Goal: Task Accomplishment & Management: Complete application form

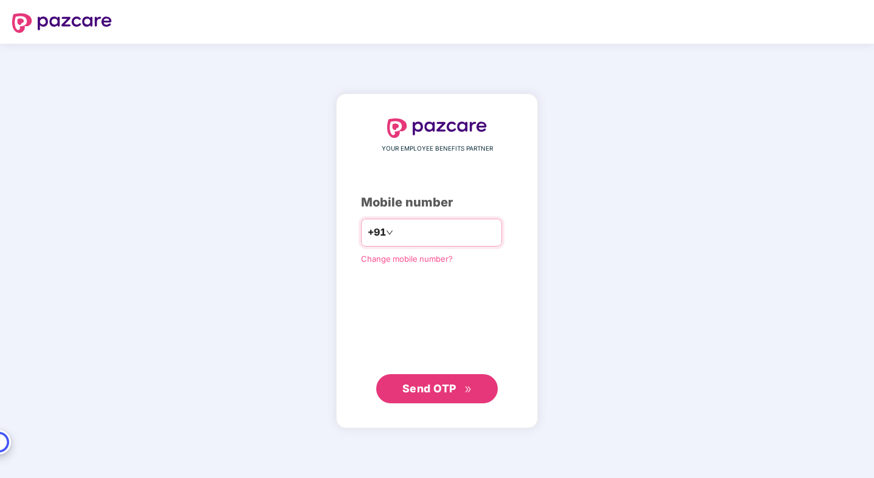
type input "**********"
click at [716, 267] on div "**********" at bounding box center [437, 261] width 874 height 435
click at [434, 387] on span "Send OTP" at bounding box center [429, 388] width 54 height 13
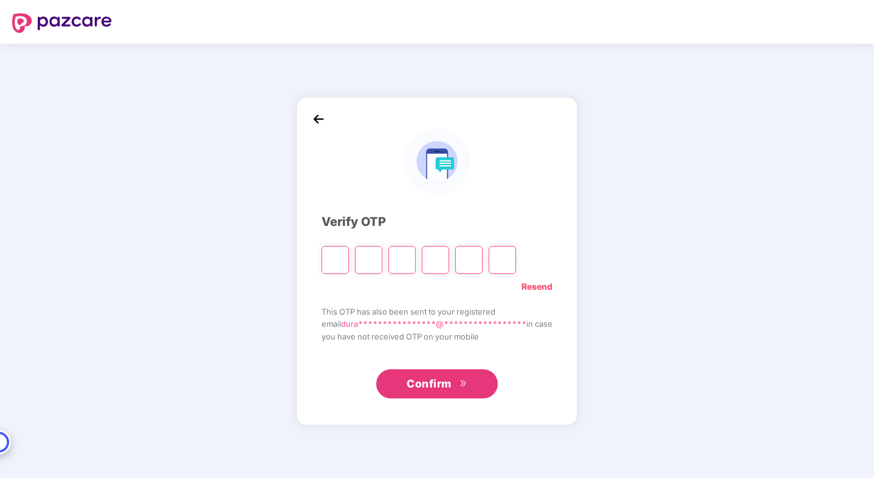
type input "*"
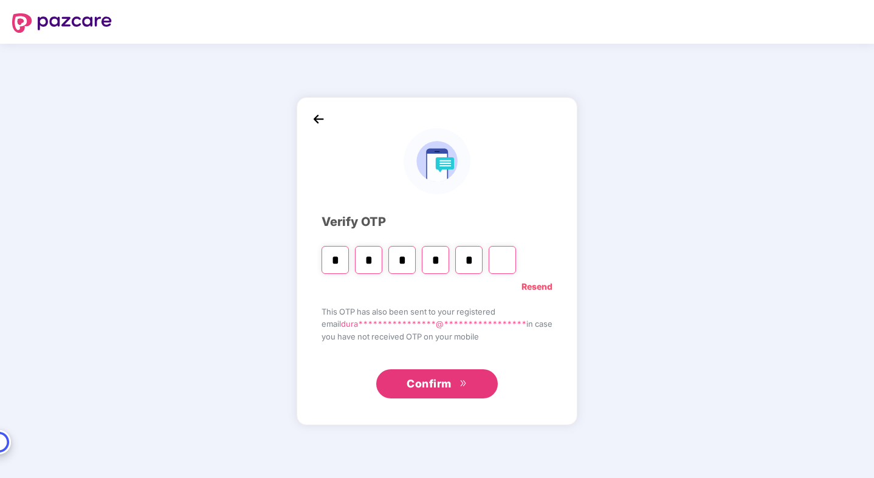
type input "*"
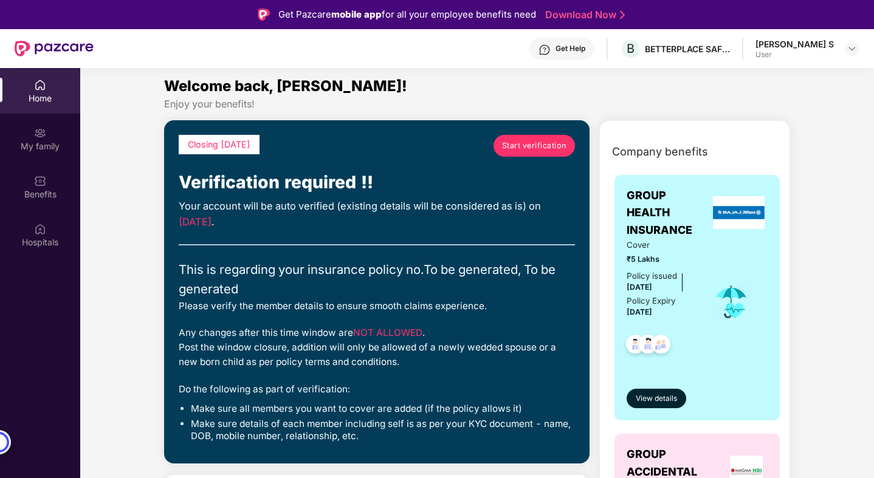
scroll to position [2, 0]
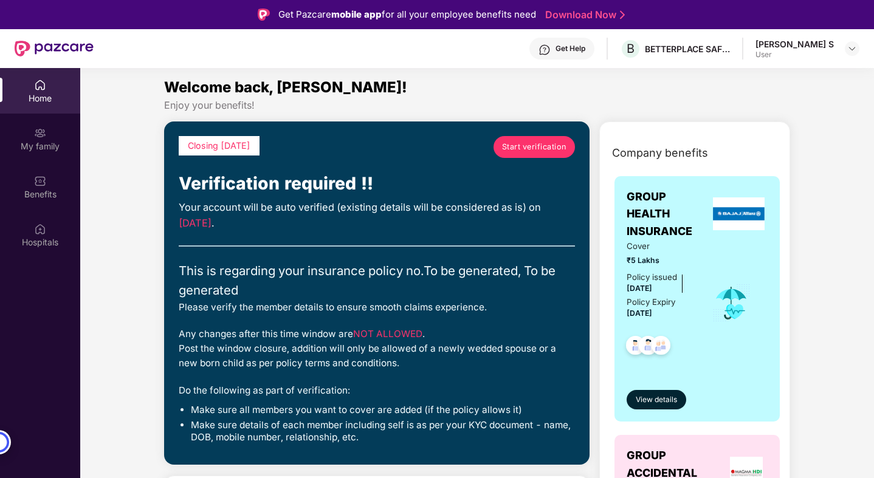
click at [518, 145] on span "Start verification" at bounding box center [534, 147] width 64 height 12
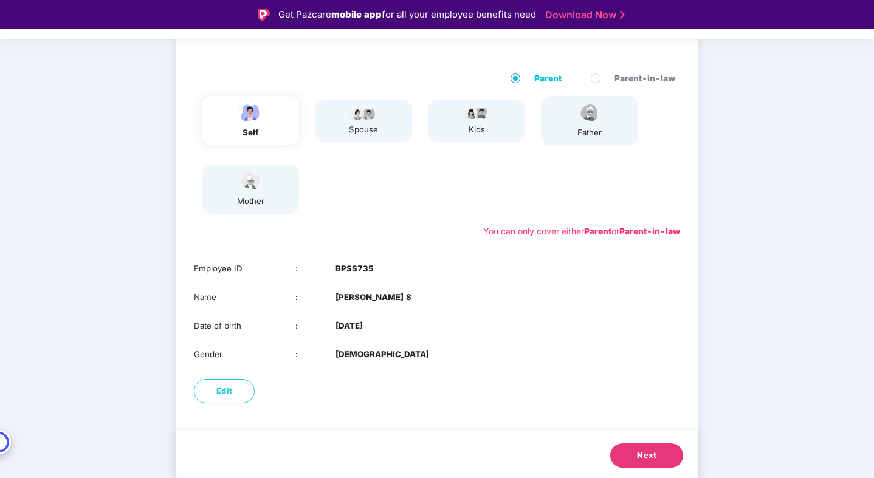
scroll to position [105, 0]
click at [629, 453] on button "Next" at bounding box center [646, 455] width 73 height 24
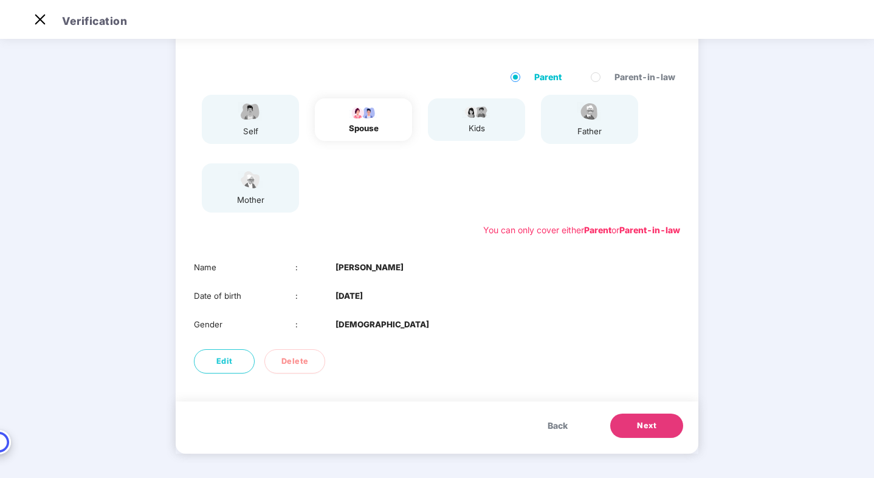
click at [624, 419] on button "Next" at bounding box center [646, 426] width 73 height 24
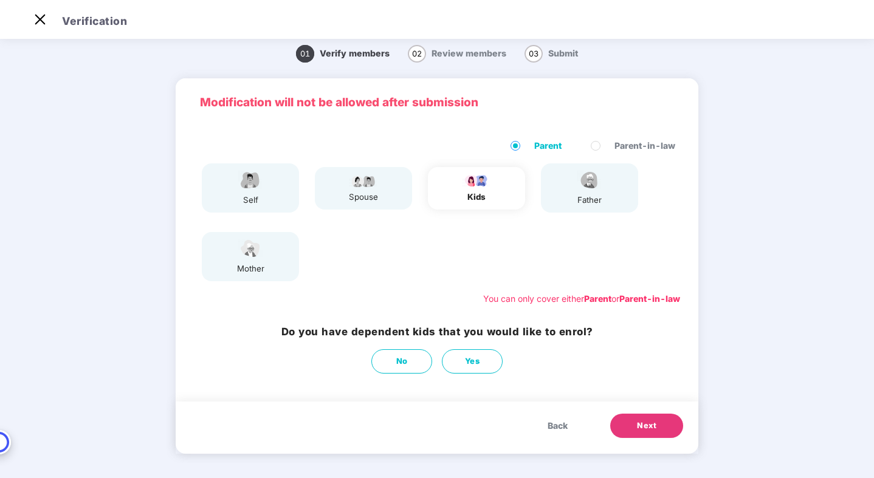
scroll to position [8, 0]
click at [637, 422] on span "Next" at bounding box center [646, 426] width 19 height 12
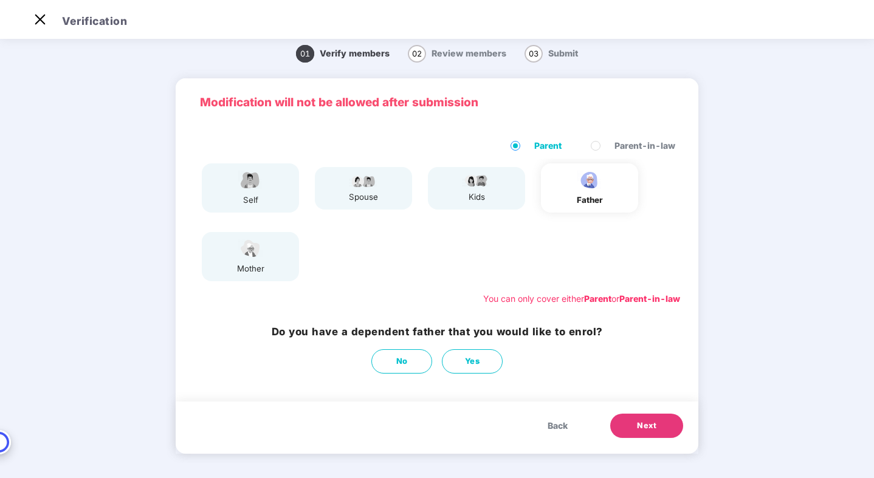
click at [637, 422] on span "Next" at bounding box center [646, 426] width 19 height 12
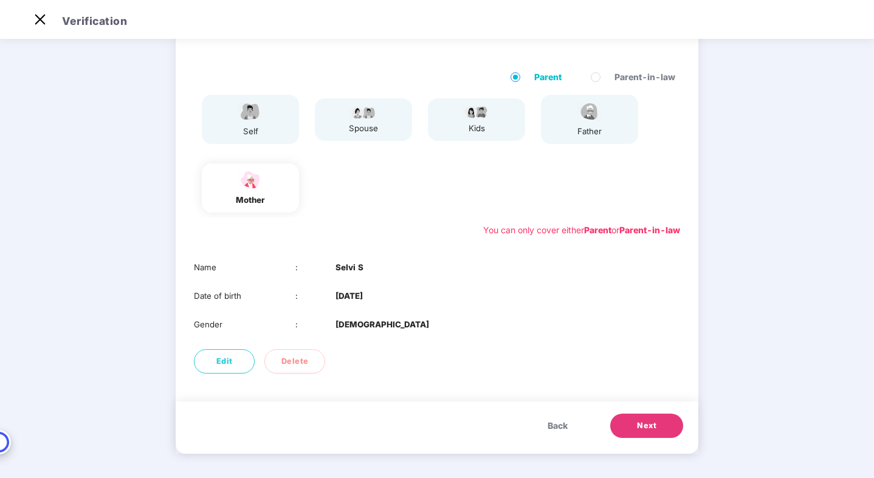
click at [635, 425] on button "Next" at bounding box center [646, 426] width 73 height 24
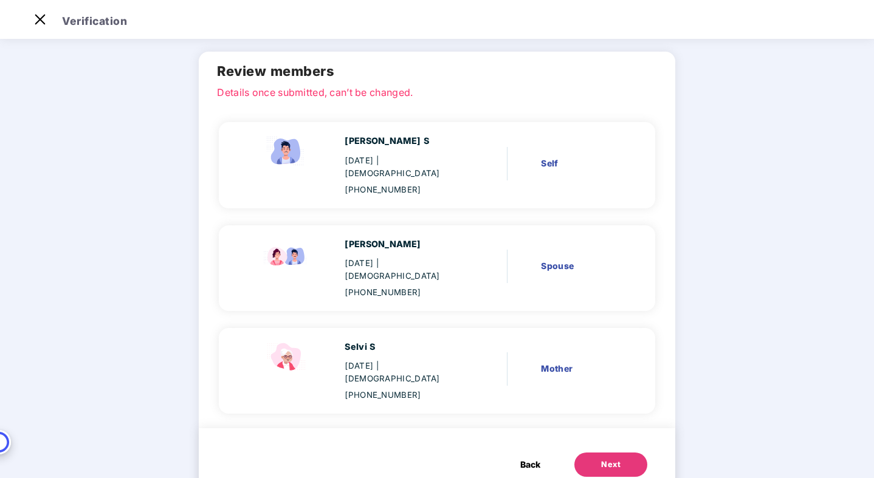
click at [611, 459] on div "Next" at bounding box center [610, 465] width 19 height 12
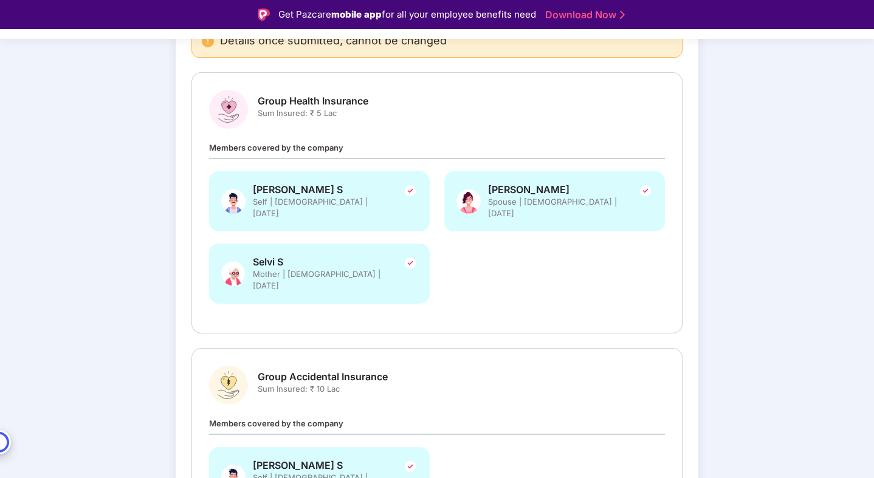
scroll to position [0, 0]
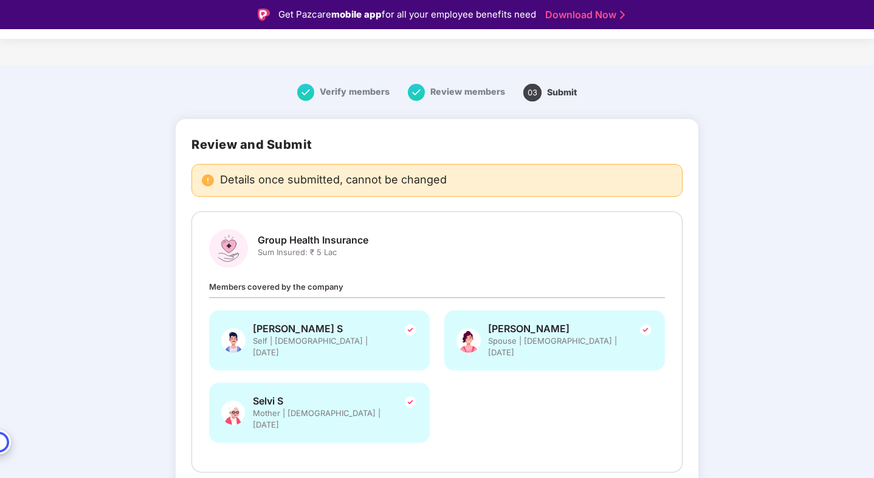
click at [323, 242] on span "Group Health Insurance" at bounding box center [313, 240] width 111 height 13
click at [254, 143] on h2 "Review and Submit" at bounding box center [436, 144] width 491 height 15
click at [324, 91] on span "Verify members" at bounding box center [355, 91] width 70 height 10
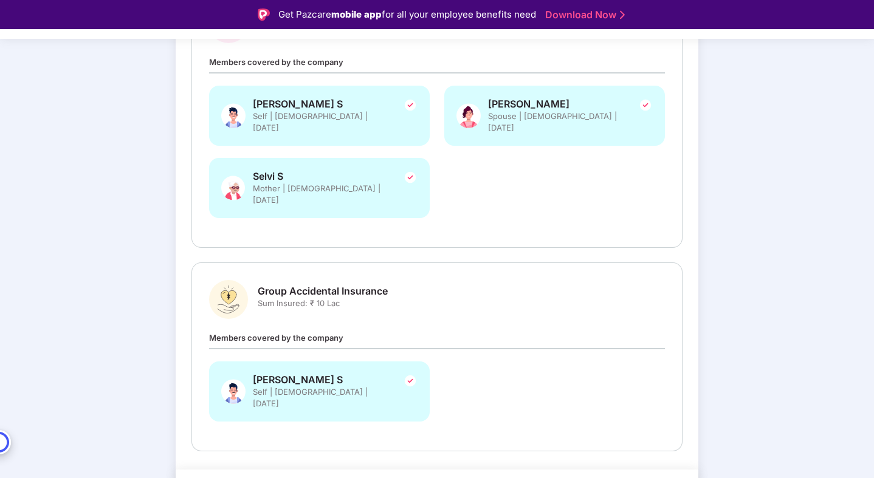
scroll to position [230, 0]
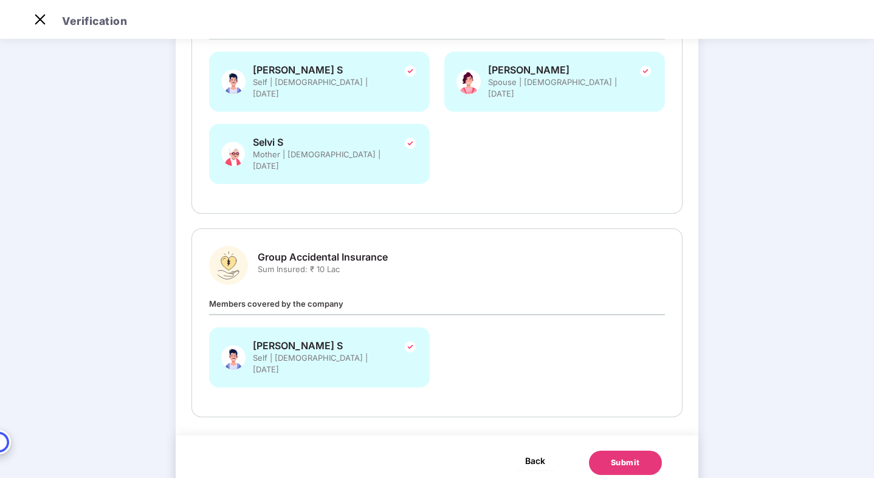
scroll to position [38, 0]
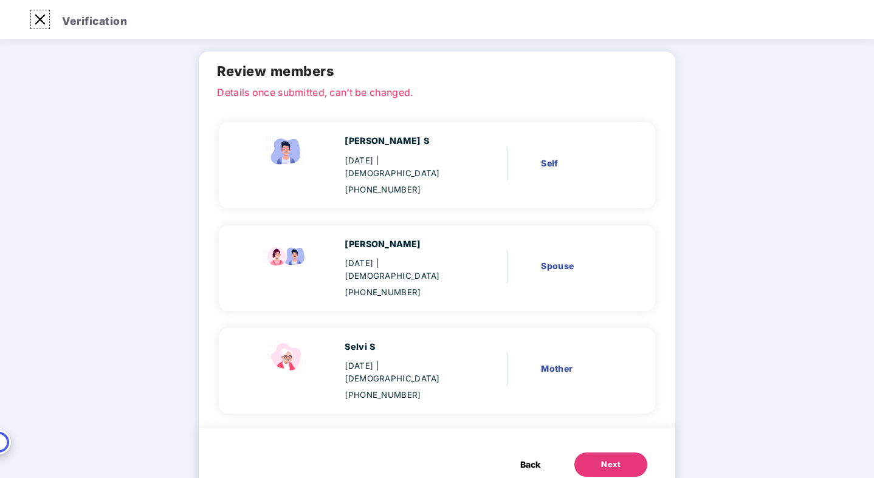
click at [38, 18] on img at bounding box center [39, 19] width 19 height 19
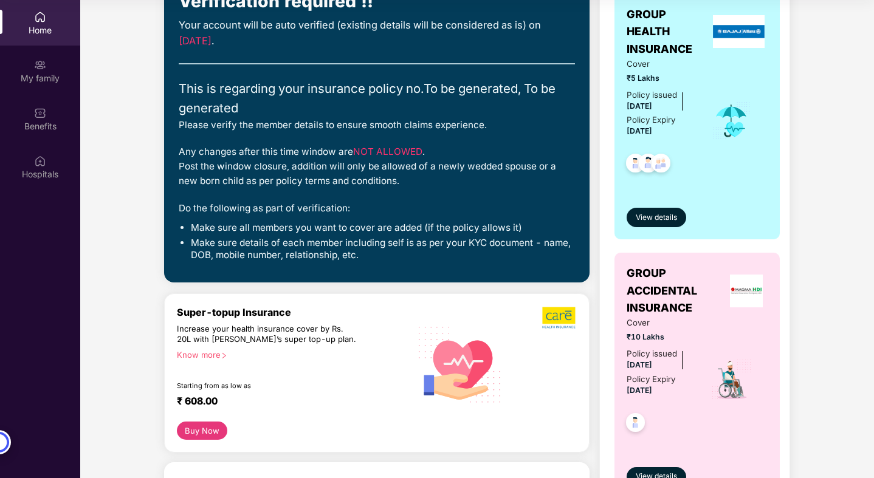
scroll to position [153, 0]
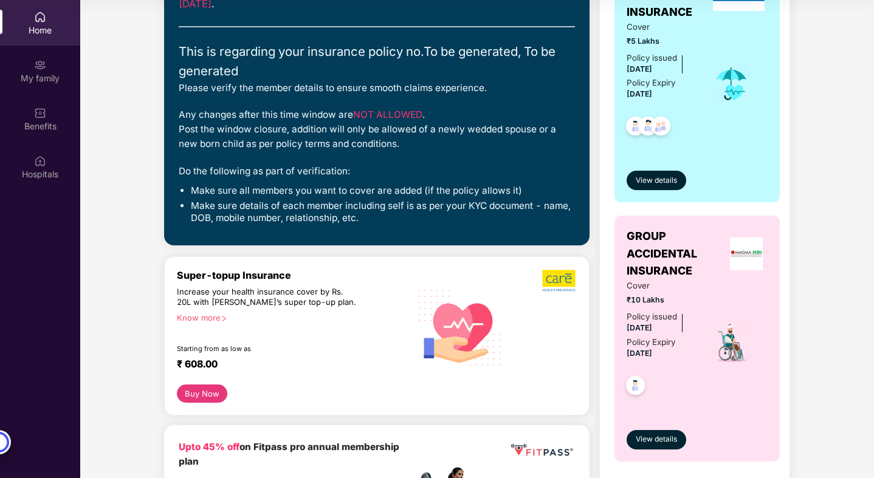
click at [215, 314] on div "Know more" at bounding box center [290, 317] width 226 height 9
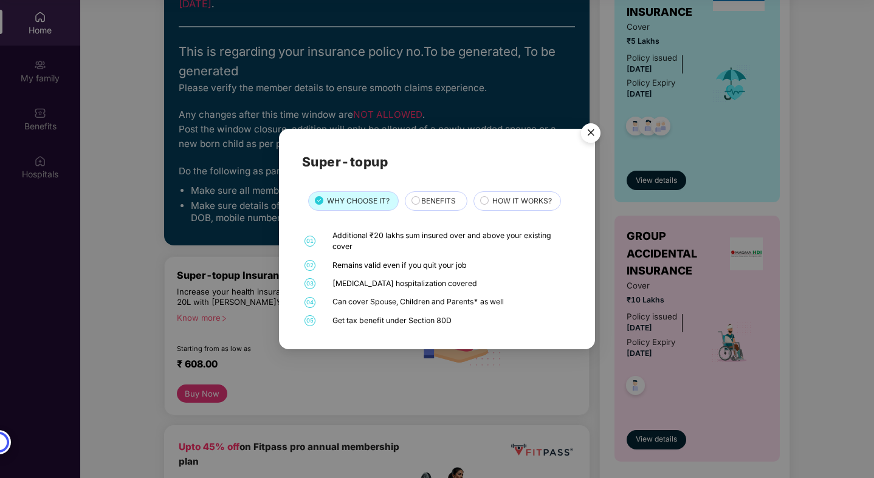
click at [421, 201] on div "BENEFITS" at bounding box center [437, 202] width 45 height 13
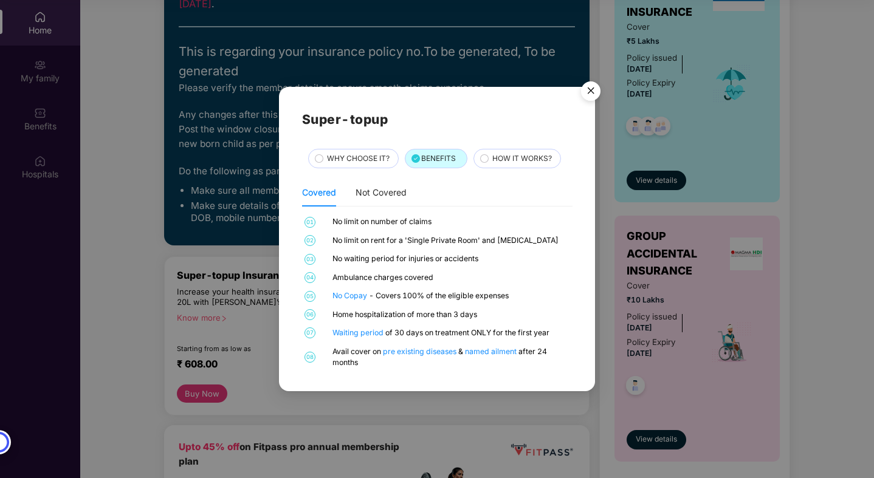
click at [496, 157] on span "HOW IT WORKS?" at bounding box center [522, 159] width 60 height 12
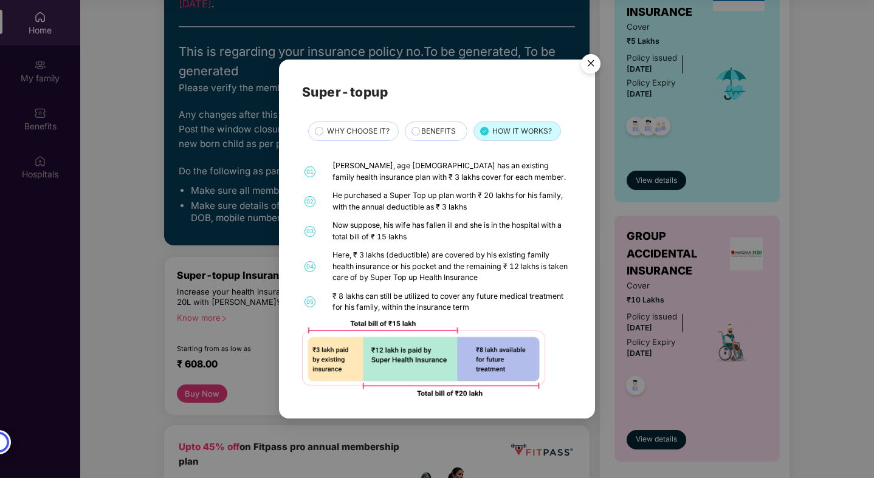
click at [426, 140] on div "BENEFITS" at bounding box center [436, 131] width 63 height 19
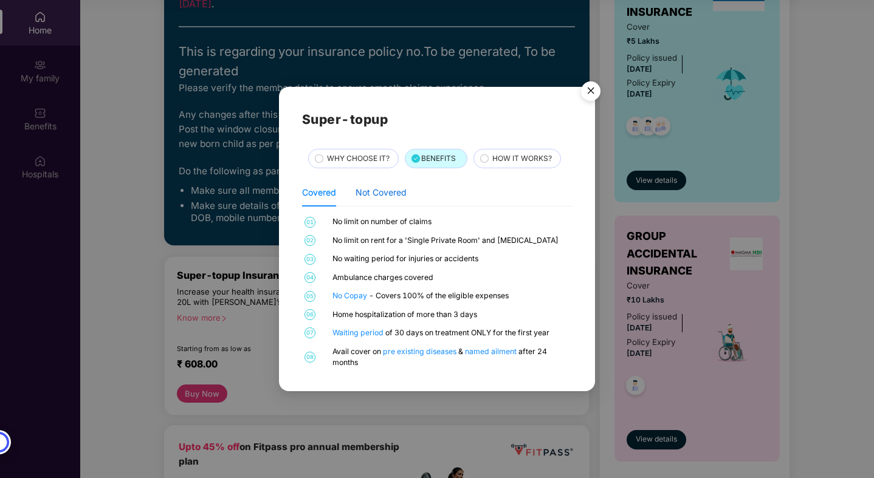
click at [392, 192] on div "Not Covered" at bounding box center [381, 192] width 51 height 13
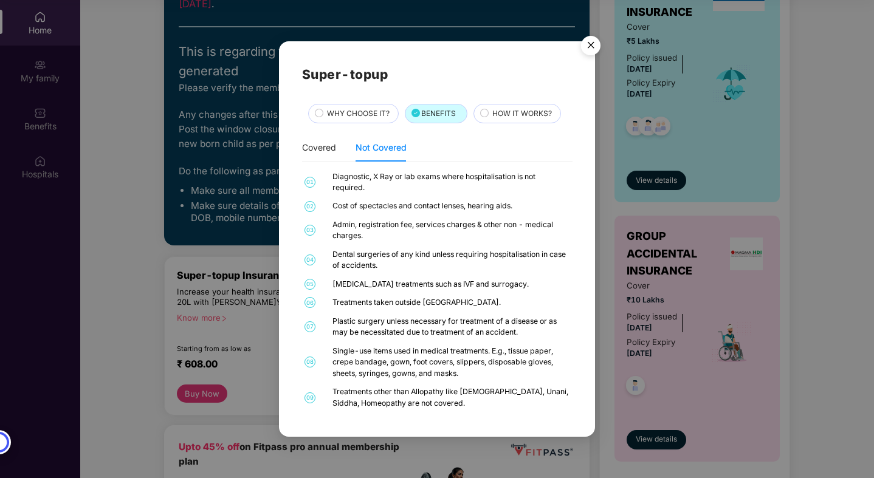
scroll to position [13, 0]
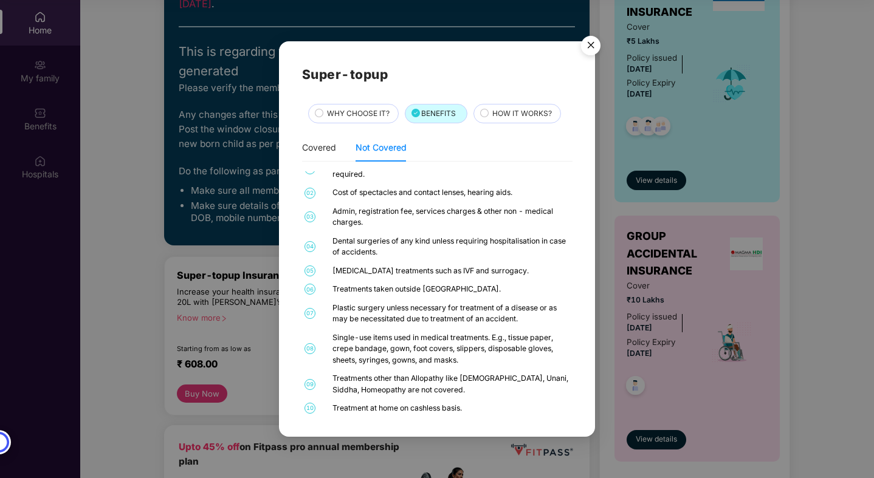
click at [510, 118] on span "HOW IT WORKS?" at bounding box center [522, 114] width 60 height 12
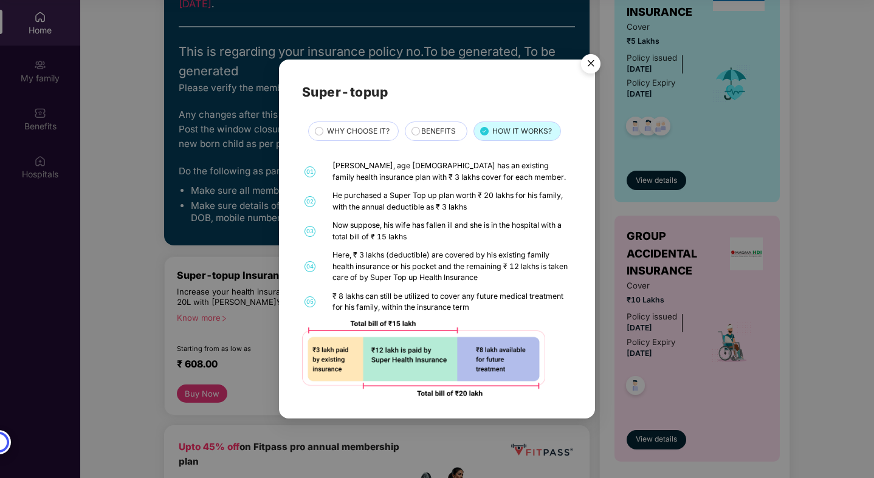
click at [588, 62] on img "Close" at bounding box center [591, 66] width 34 height 34
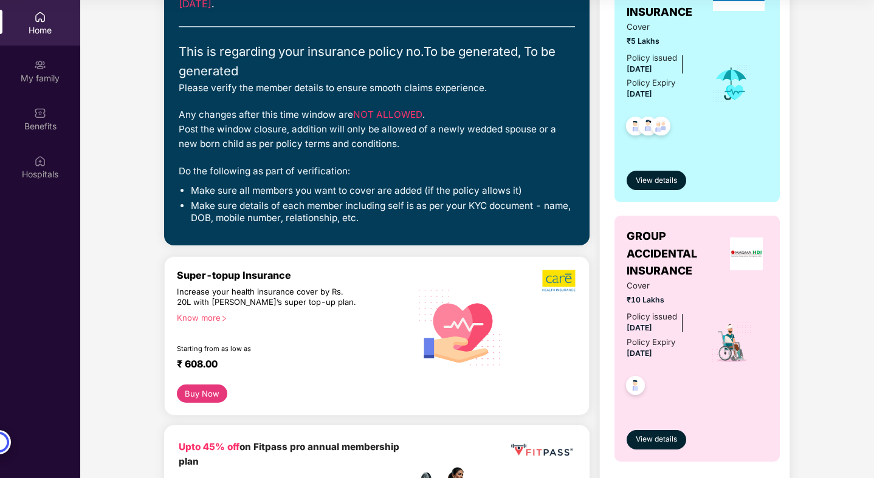
click at [209, 391] on button "Buy Now" at bounding box center [202, 394] width 50 height 18
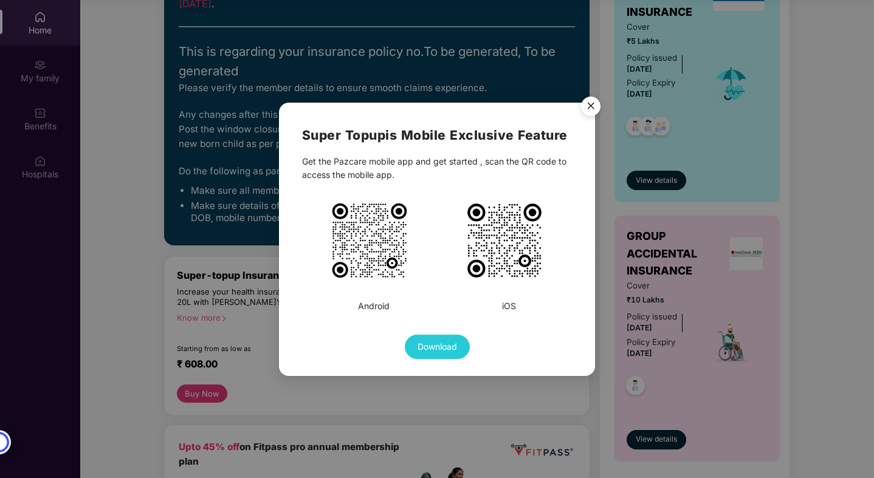
click at [589, 109] on img "Close" at bounding box center [591, 108] width 34 height 34
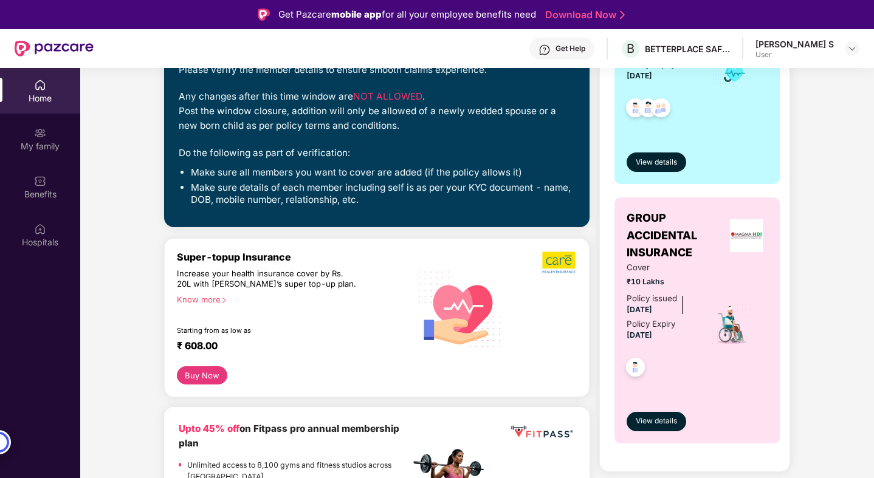
scroll to position [0, 0]
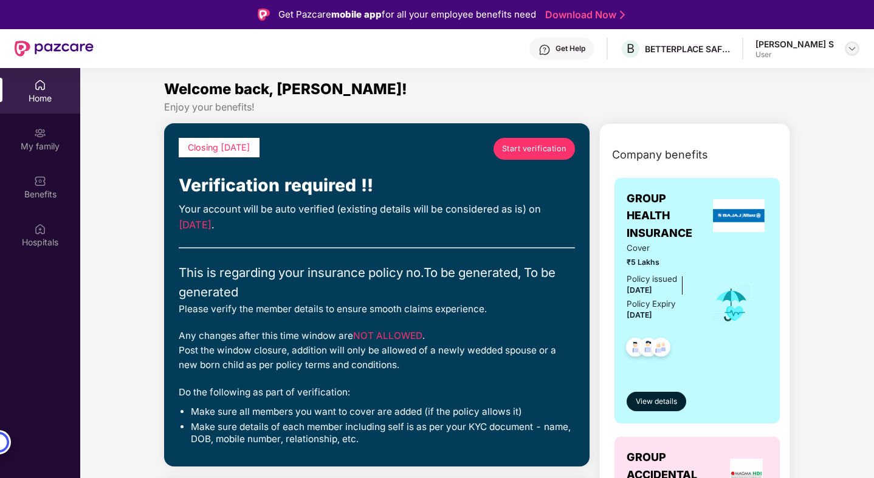
click at [851, 46] on img at bounding box center [852, 49] width 10 height 10
click at [647, 72] on section "Welcome back, [PERSON_NAME]! Enjoy your benefits! Closing [DATE] Start verifica…" at bounding box center [477, 307] width 794 height 478
click at [546, 150] on span "Start verification" at bounding box center [534, 149] width 64 height 12
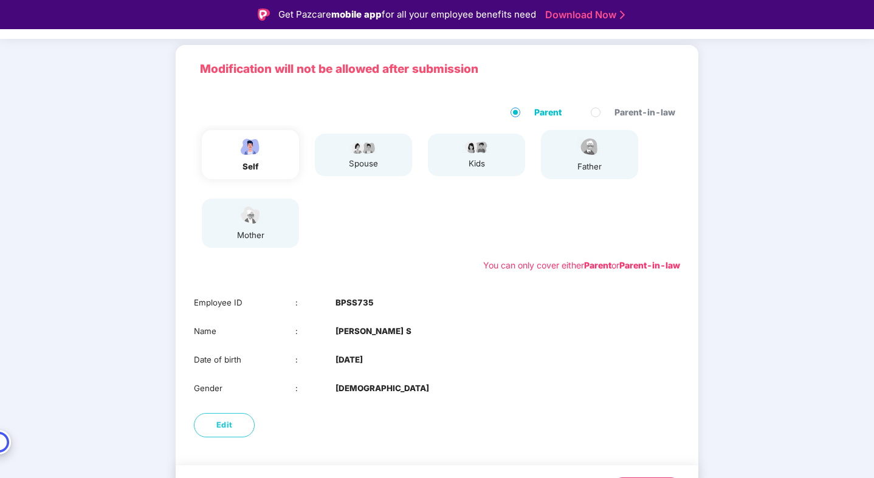
scroll to position [105, 0]
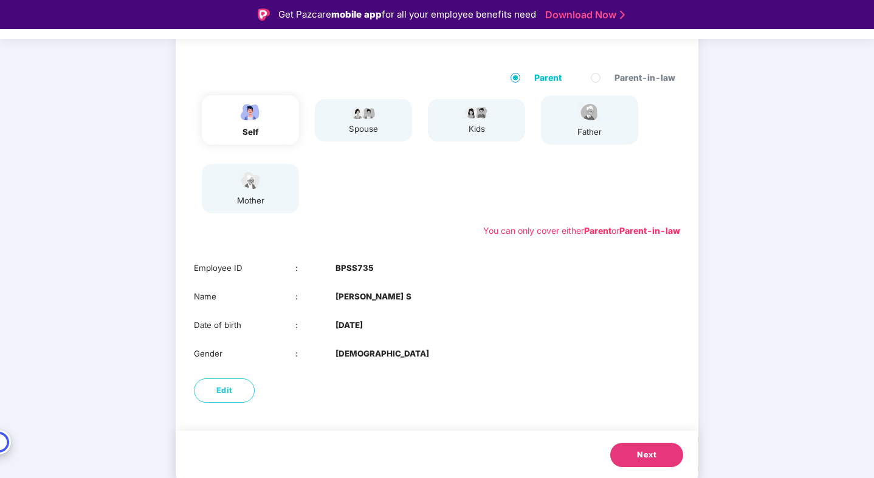
click at [621, 462] on button "Next" at bounding box center [646, 455] width 73 height 24
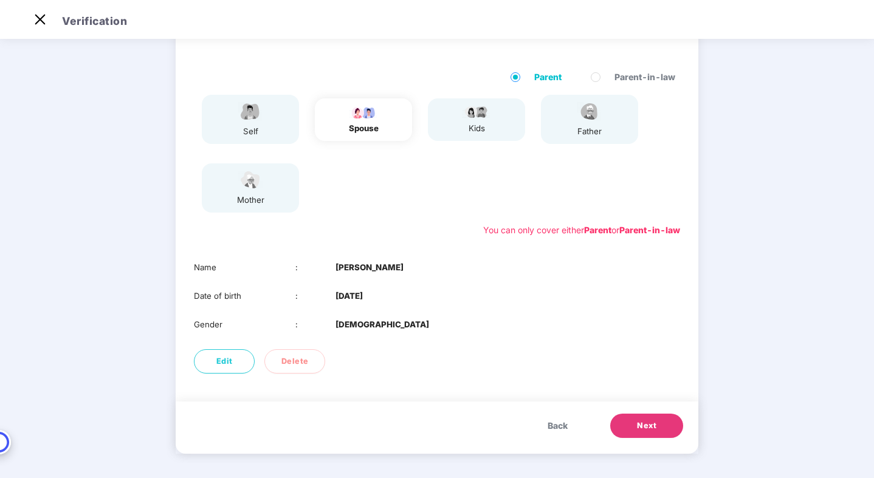
click at [621, 462] on div "Modification will not be allowed after submission Parent Parent-in-law self spo…" at bounding box center [437, 238] width 523 height 456
click at [627, 453] on div "Back Next" at bounding box center [437, 428] width 523 height 52
click at [633, 431] on button "Next" at bounding box center [646, 426] width 73 height 24
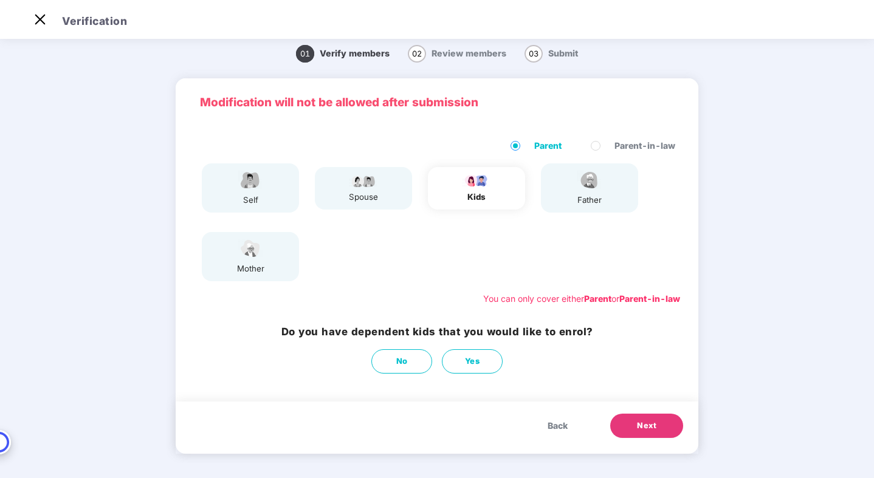
click at [633, 431] on button "Next" at bounding box center [646, 426] width 73 height 24
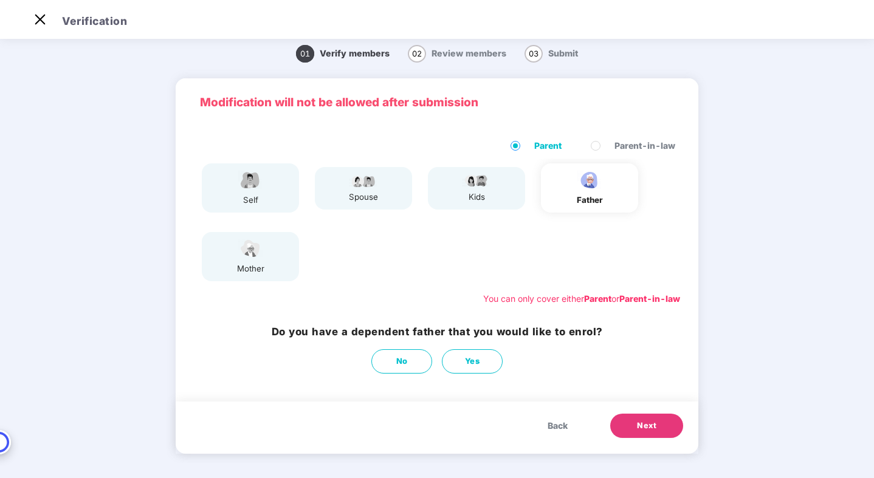
click at [633, 428] on button "Next" at bounding box center [646, 426] width 73 height 24
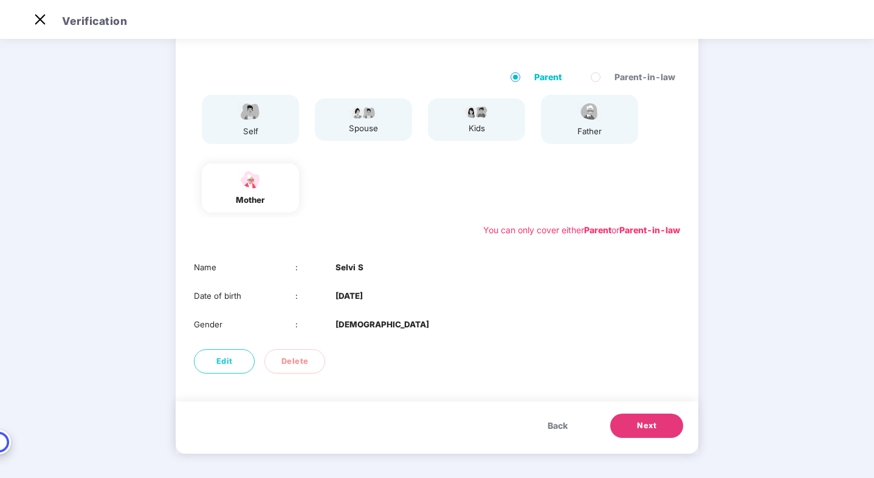
click at [634, 424] on button "Next" at bounding box center [646, 426] width 73 height 24
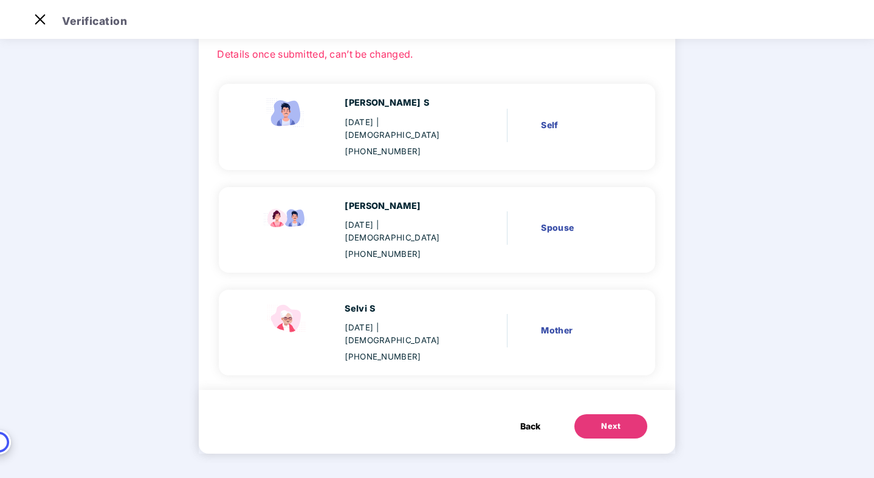
scroll to position [38, 0]
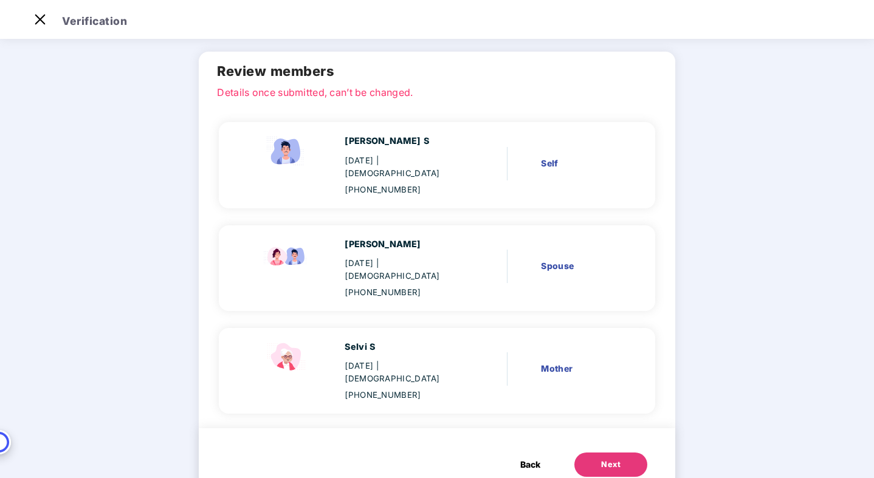
click at [634, 453] on button "Next" at bounding box center [610, 465] width 73 height 24
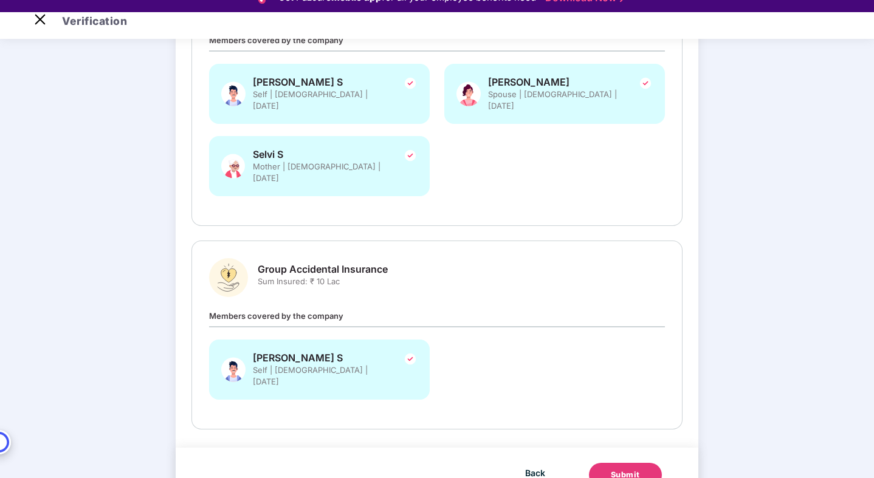
scroll to position [29, 0]
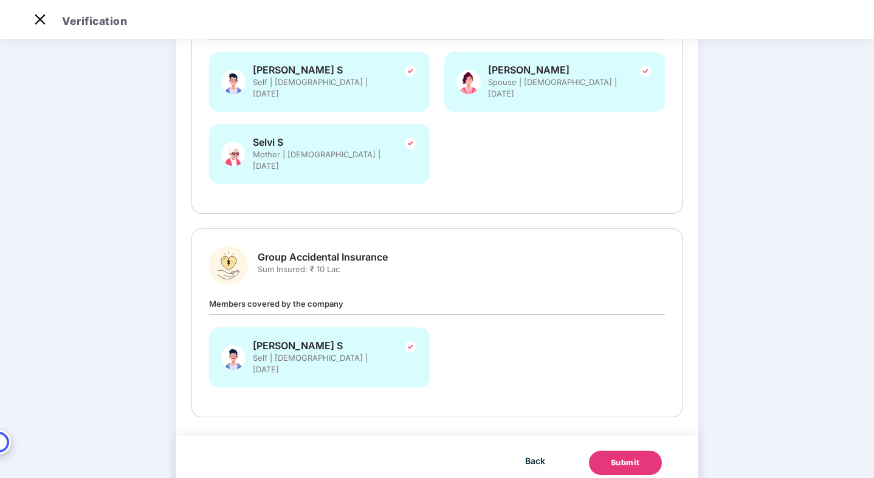
click at [612, 457] on div "Submit" at bounding box center [625, 463] width 29 height 12
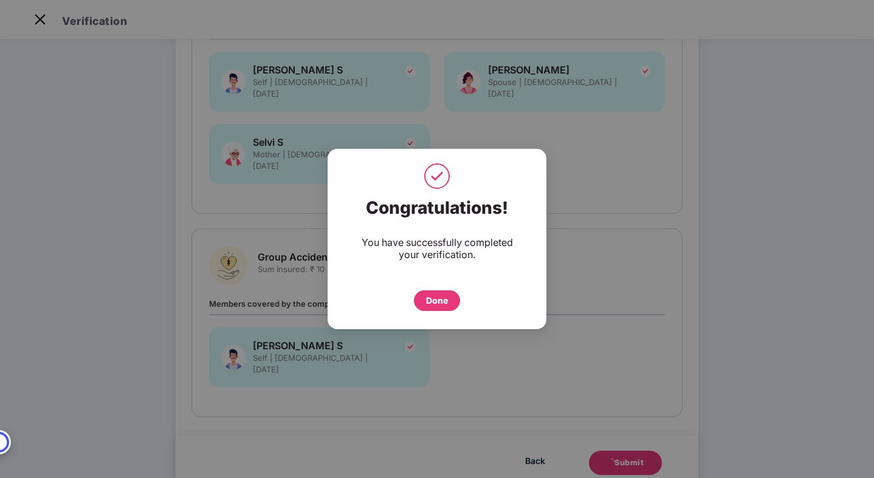
click at [432, 297] on div "Done" at bounding box center [437, 300] width 22 height 13
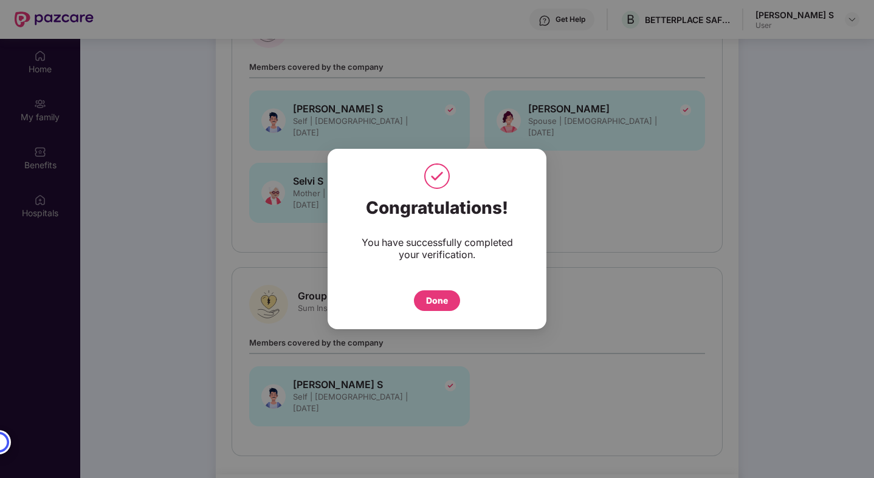
scroll to position [68, 0]
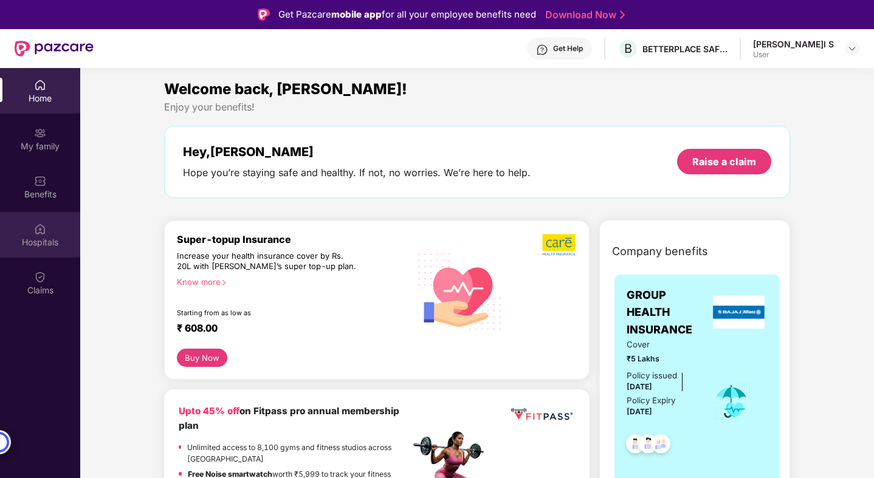
click at [49, 233] on div "Hospitals" at bounding box center [40, 235] width 80 height 46
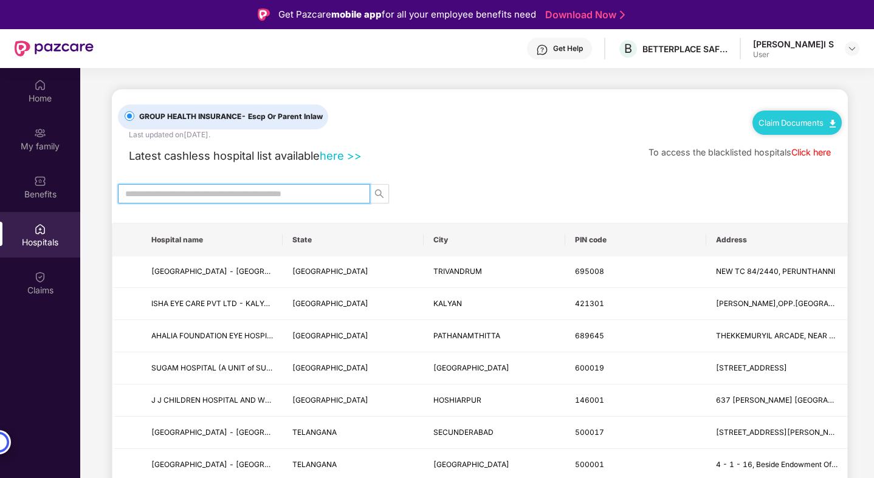
click at [258, 193] on input "text" at bounding box center [239, 193] width 228 height 13
click at [346, 153] on link "here >>" at bounding box center [341, 155] width 42 height 13
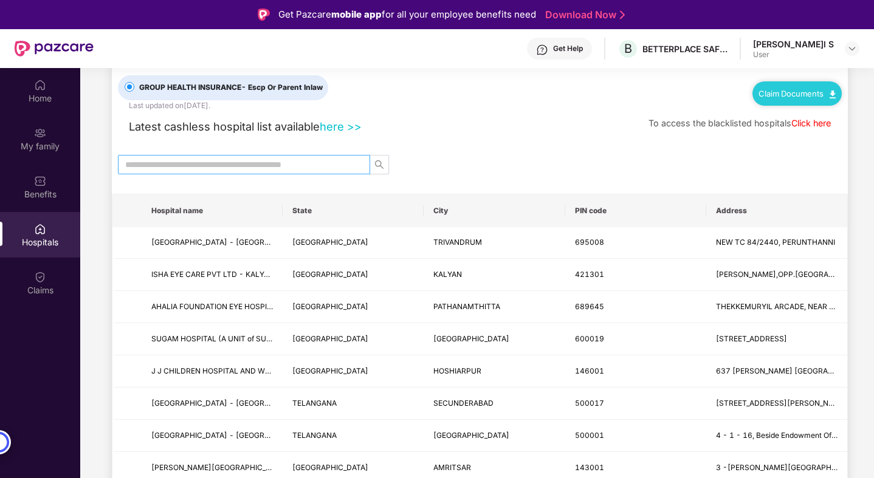
click at [271, 172] on span at bounding box center [244, 164] width 252 height 19
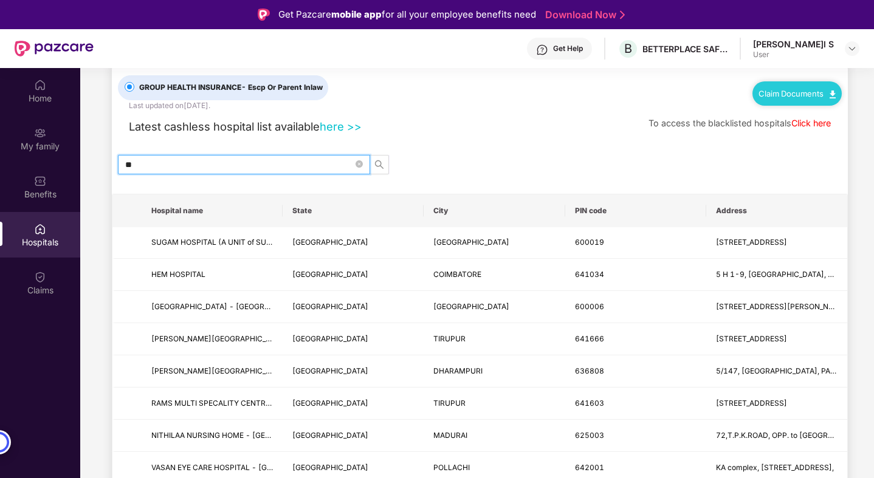
type input "*"
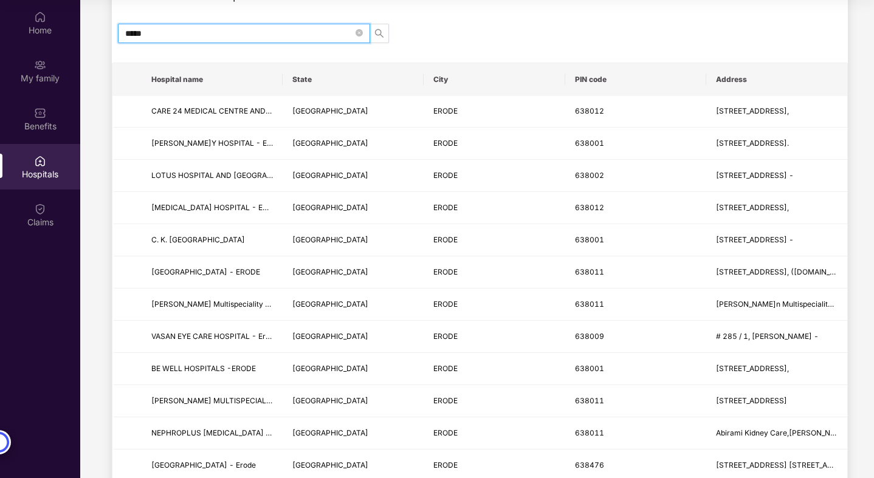
scroll to position [0, 0]
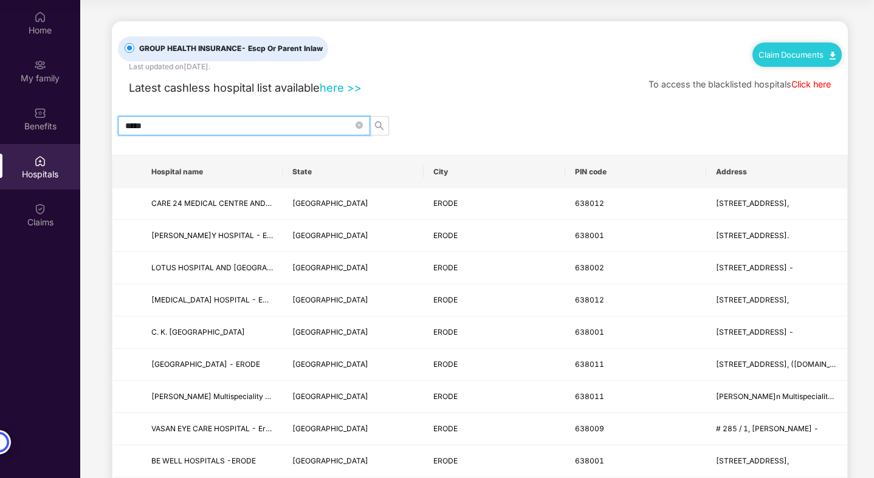
type input "*****"
